Goal: Task Accomplishment & Management: Manage account settings

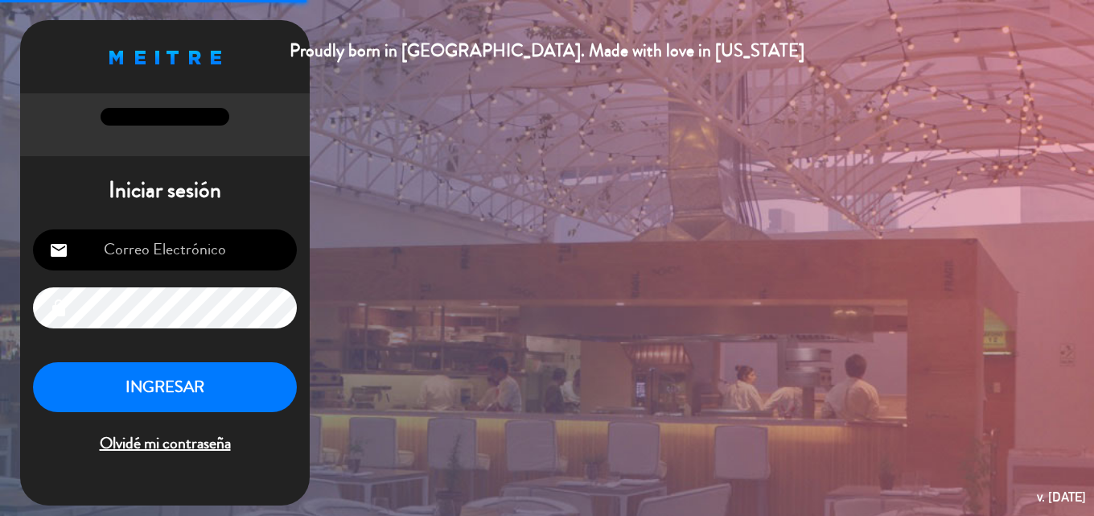
type input "[EMAIL_ADDRESS][DOMAIN_NAME]"
click at [254, 392] on button "INGRESAR" at bounding box center [165, 387] width 264 height 51
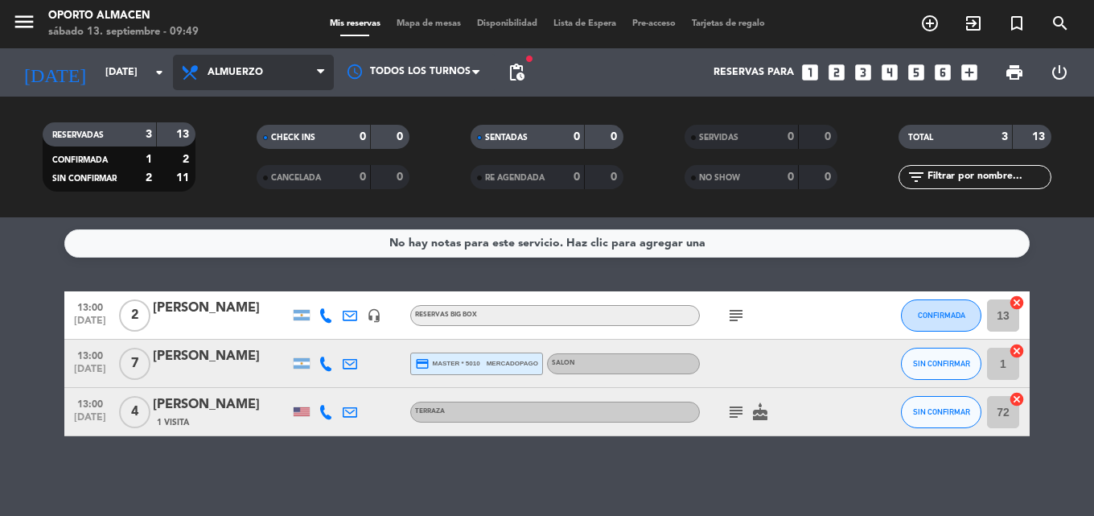
click at [216, 80] on span "Almuerzo" at bounding box center [253, 72] width 161 height 35
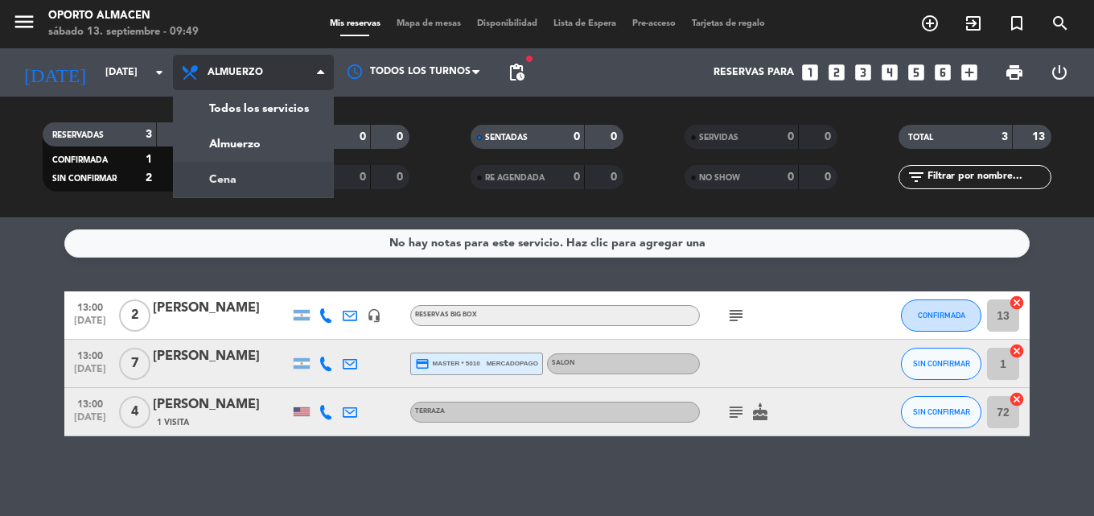
click at [229, 169] on div "menu Oporto Almacen [DATE] 13. septiembre - 09:49 Mis reservas Mapa de mesas Di…" at bounding box center [547, 108] width 1094 height 217
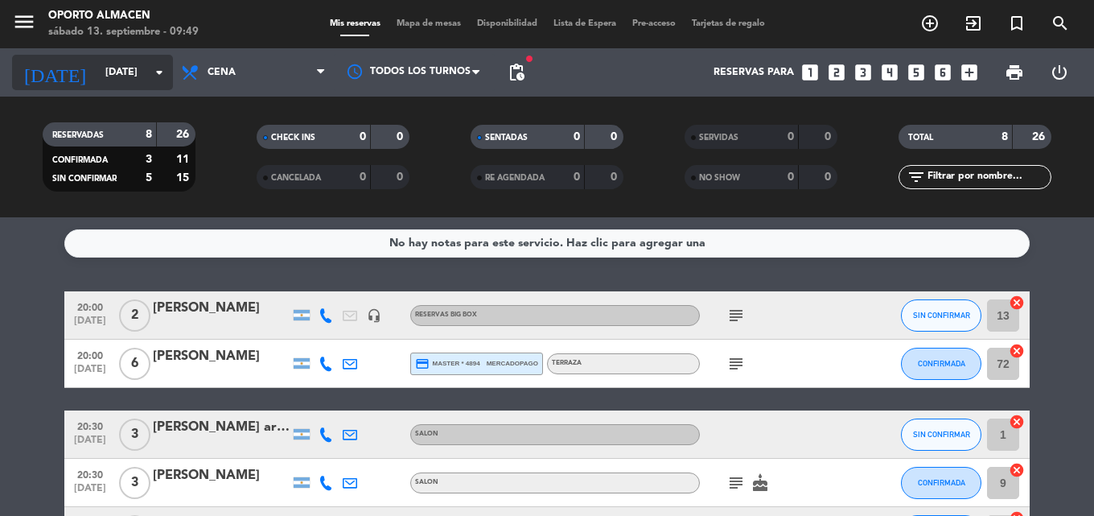
click at [97, 77] on input "[DATE]" at bounding box center [165, 72] width 136 height 27
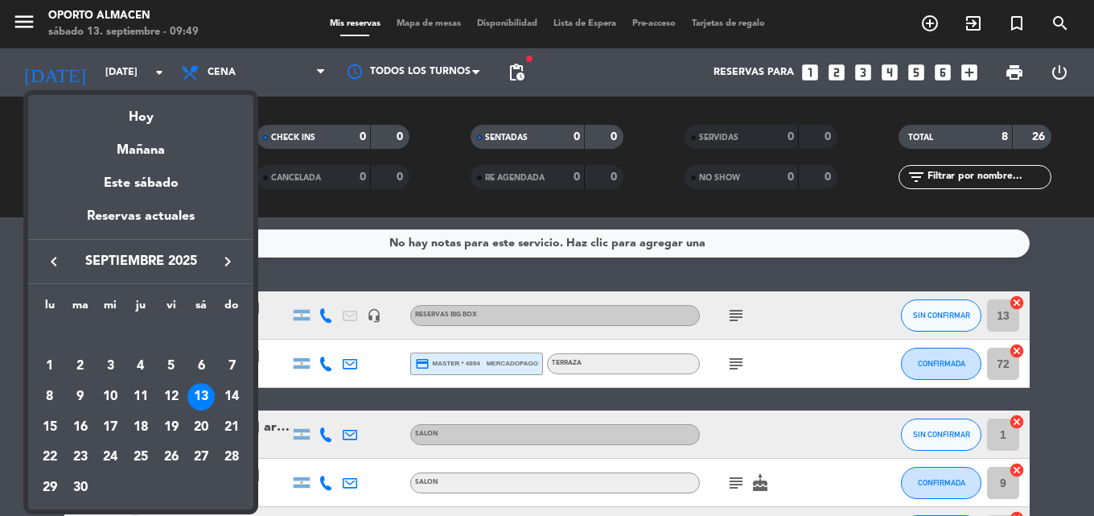
click at [211, 84] on div at bounding box center [547, 258] width 1094 height 516
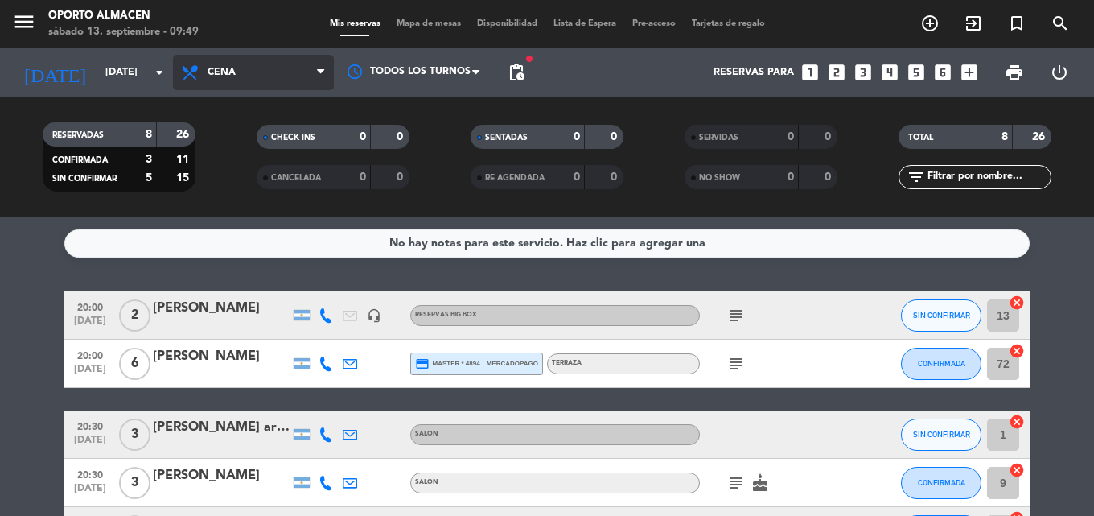
click at [217, 73] on span "Cena" at bounding box center [222, 72] width 28 height 11
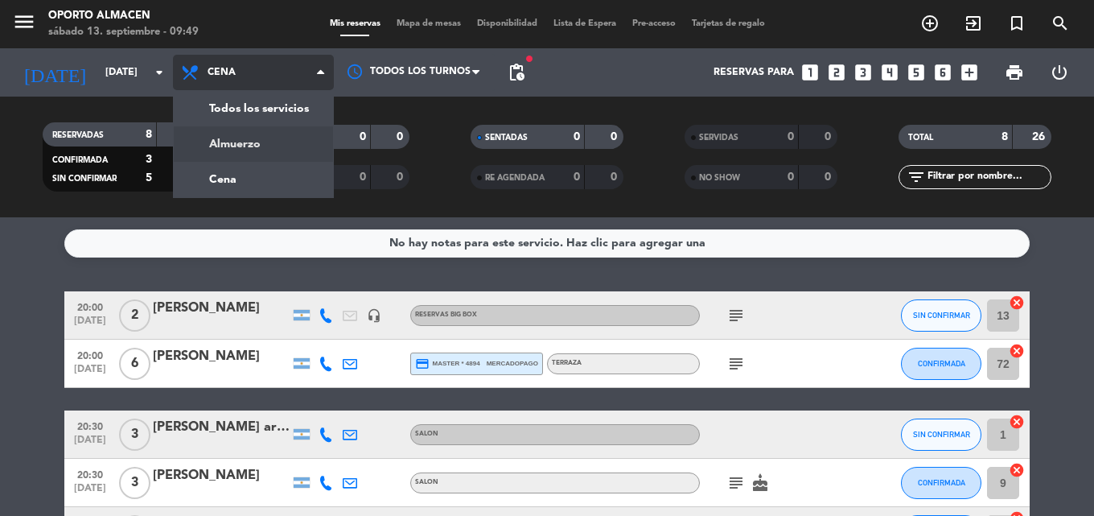
click at [227, 138] on div "menu Oporto Almacen [DATE] 13. septiembre - 09:49 Mis reservas Mapa de mesas Di…" at bounding box center [547, 108] width 1094 height 217
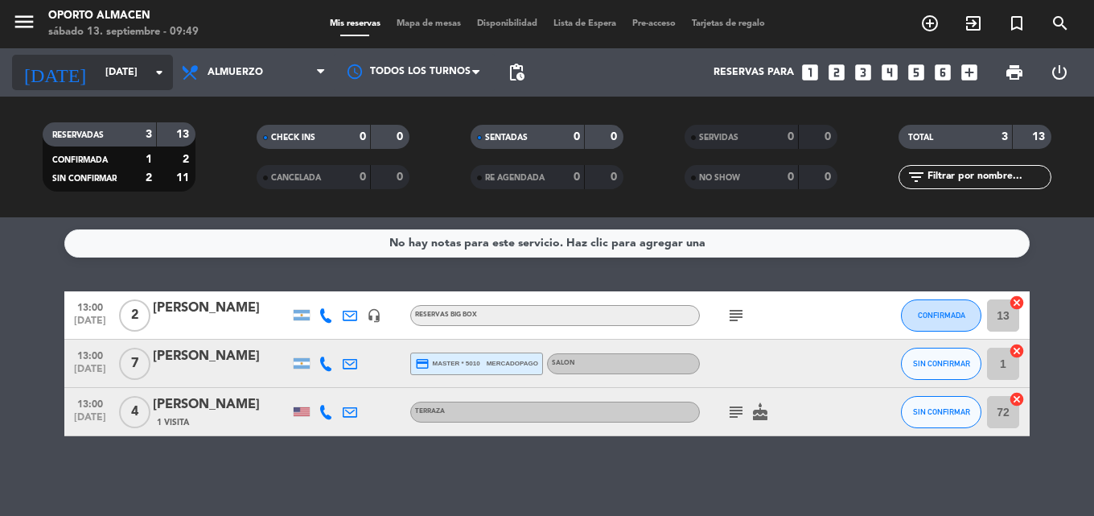
click at [146, 66] on input "[DATE]" at bounding box center [165, 72] width 136 height 27
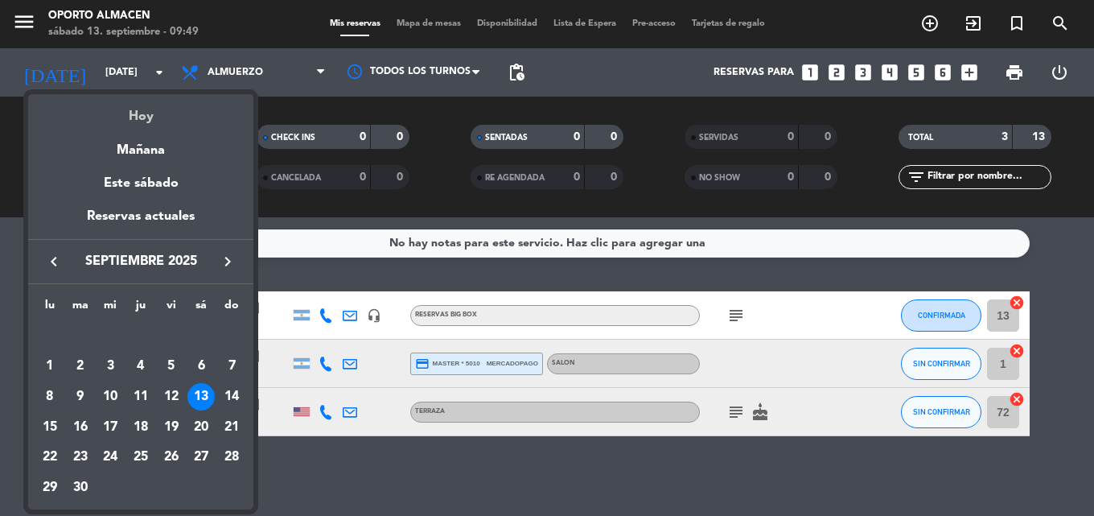
click at [171, 112] on div "Hoy" at bounding box center [140, 110] width 225 height 33
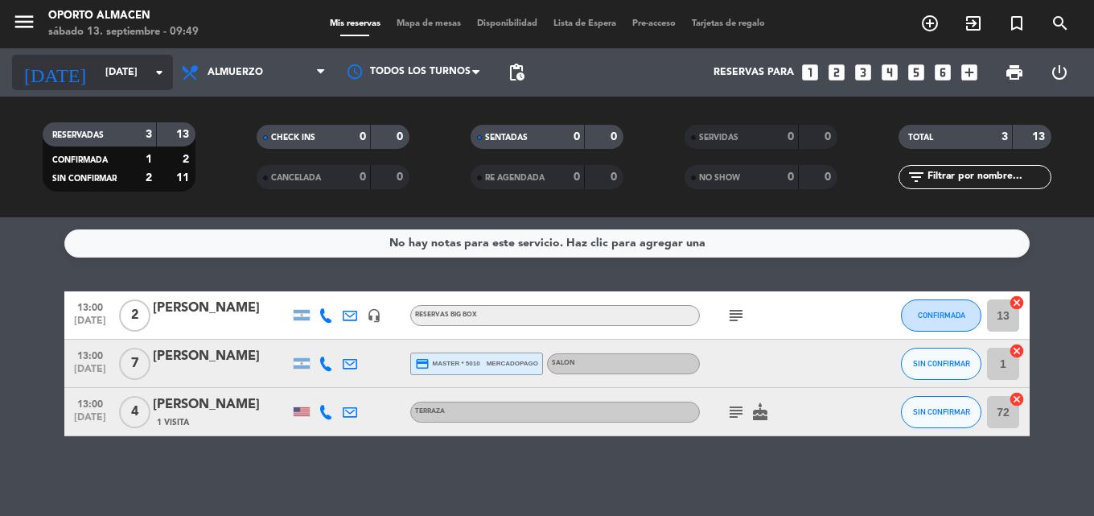
click at [125, 78] on input "[DATE]" at bounding box center [165, 72] width 136 height 27
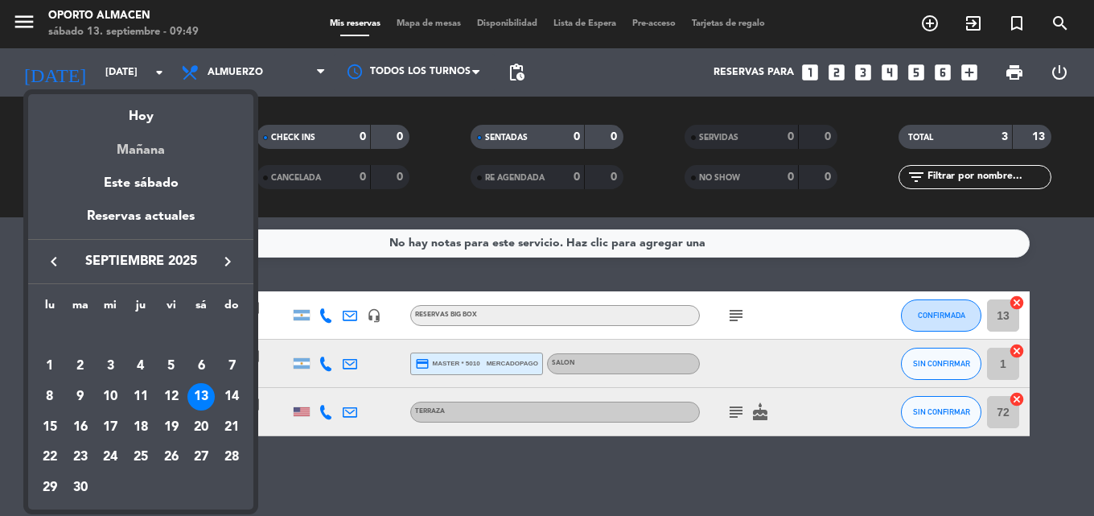
click at [161, 150] on div "Mañana" at bounding box center [140, 144] width 225 height 33
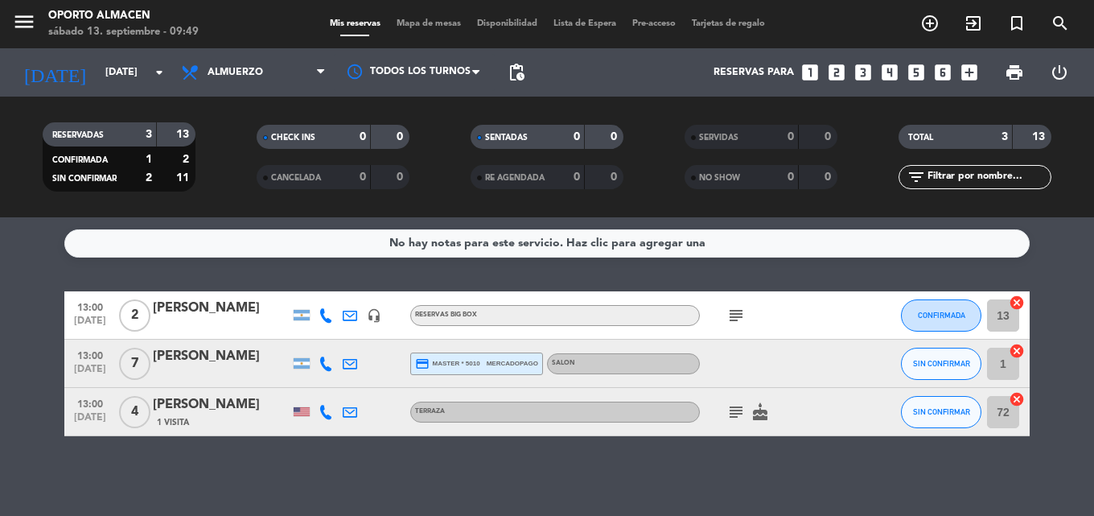
type input "[DATE]"
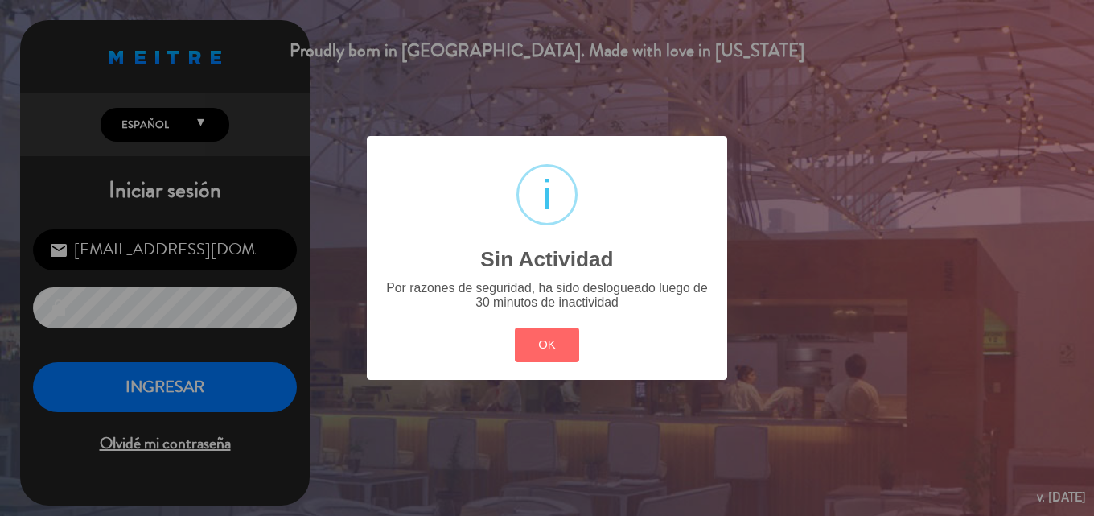
click at [219, 383] on div "? ! i Sin Actividad × Por razones de seguridad, ha sido deslogueado luego de 30…" at bounding box center [547, 258] width 1094 height 516
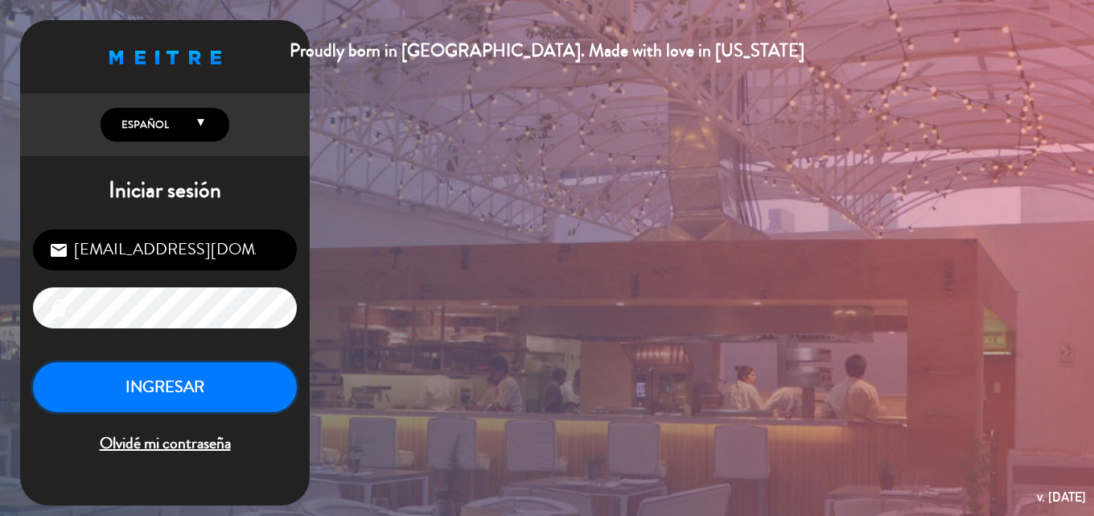
click at [219, 383] on button "INGRESAR" at bounding box center [165, 387] width 264 height 51
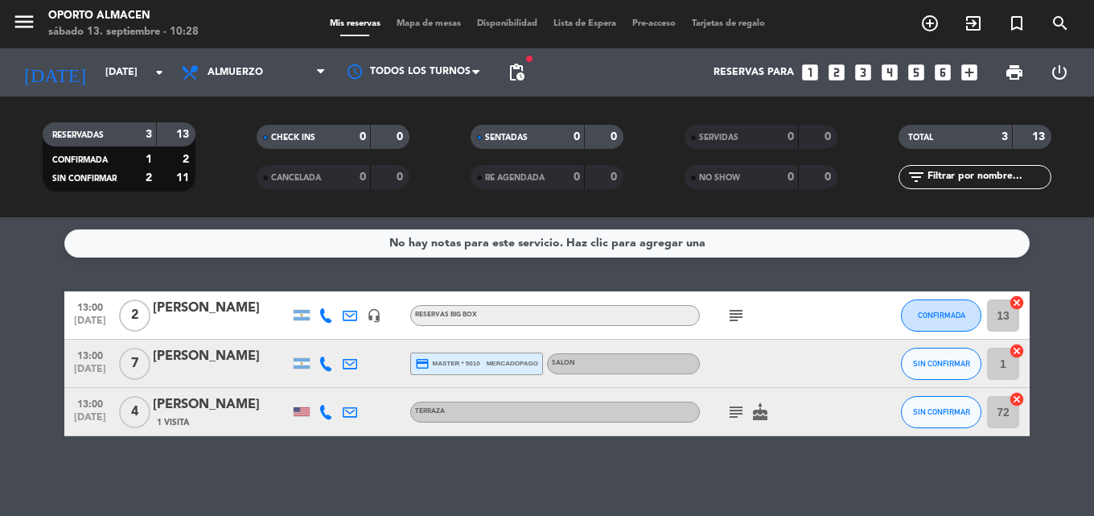
click at [738, 416] on icon "subject" at bounding box center [735, 411] width 19 height 19
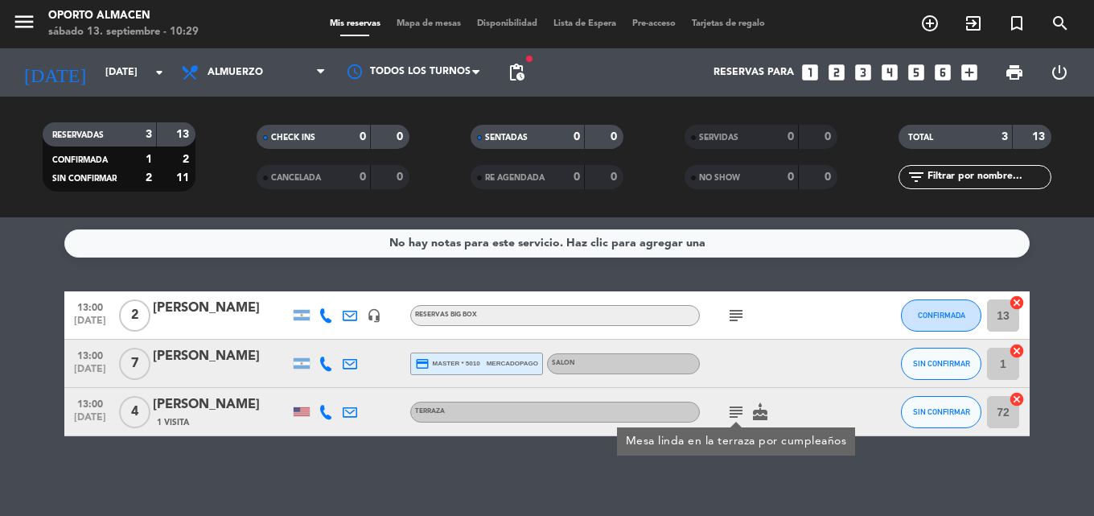
click at [735, 319] on icon "subject" at bounding box center [735, 315] width 19 height 19
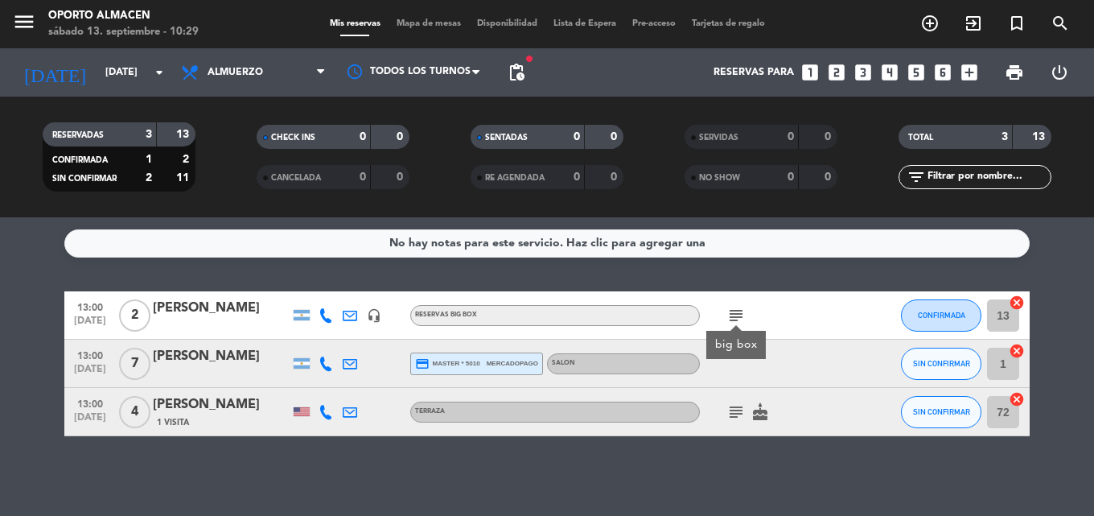
click at [734, 319] on icon "subject" at bounding box center [735, 315] width 19 height 19
click at [736, 417] on icon "subject" at bounding box center [735, 411] width 19 height 19
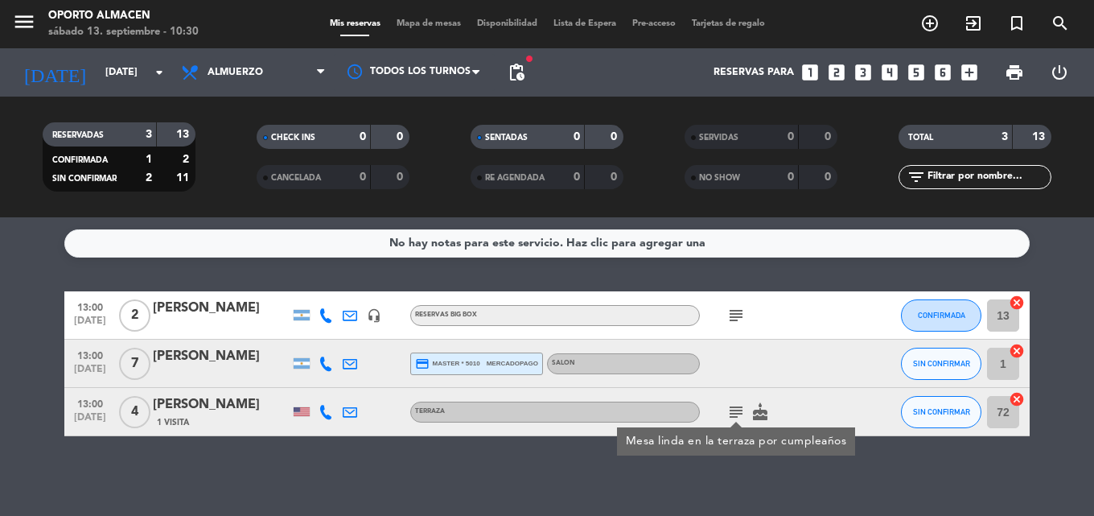
click at [754, 409] on icon "cake" at bounding box center [759, 411] width 19 height 19
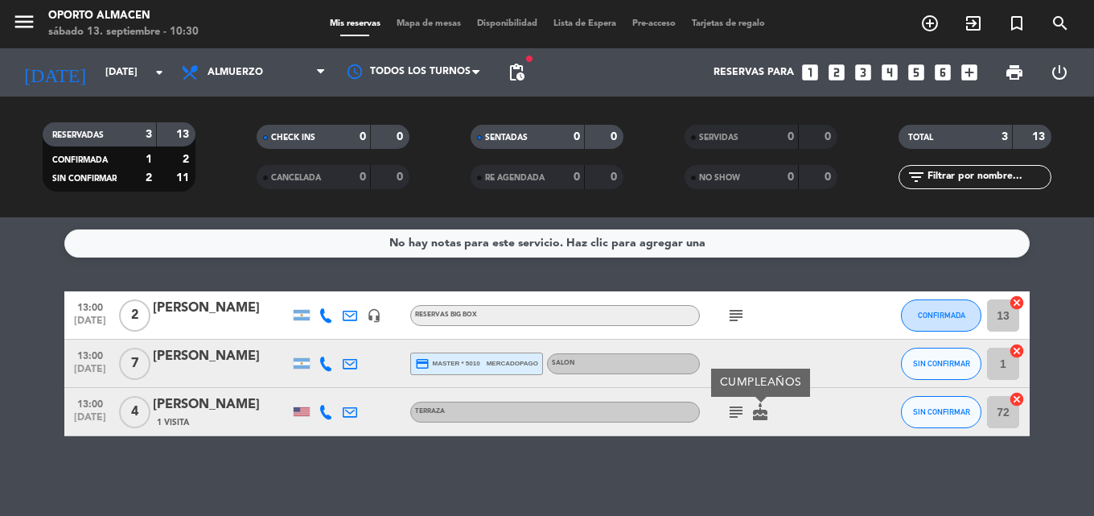
click at [740, 406] on icon "subject" at bounding box center [735, 411] width 19 height 19
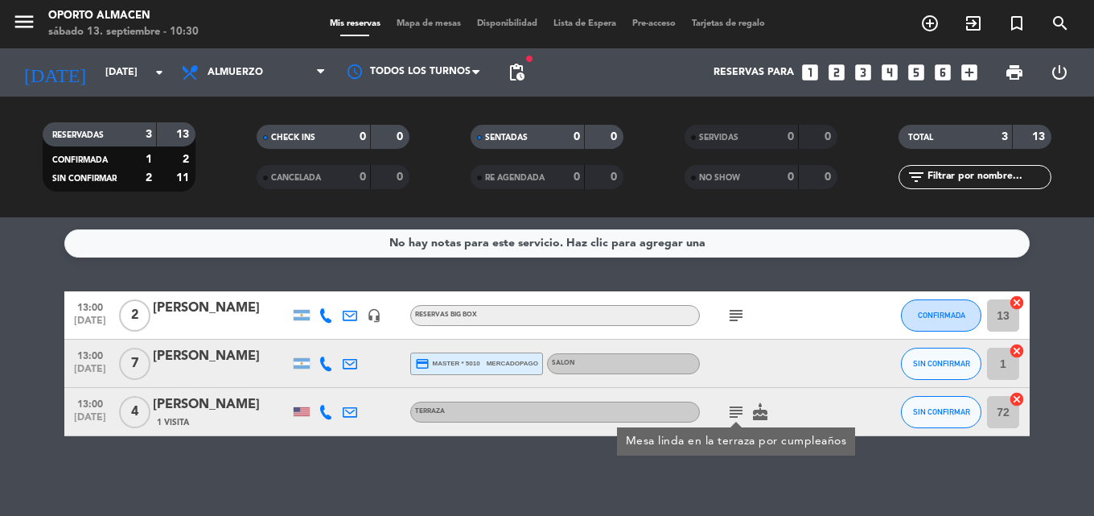
click at [769, 499] on div "No hay notas para este servicio. Haz clic para agregar una 13:00 [DATE] 2 [PERS…" at bounding box center [547, 366] width 1094 height 298
